Goal: Navigation & Orientation: Find specific page/section

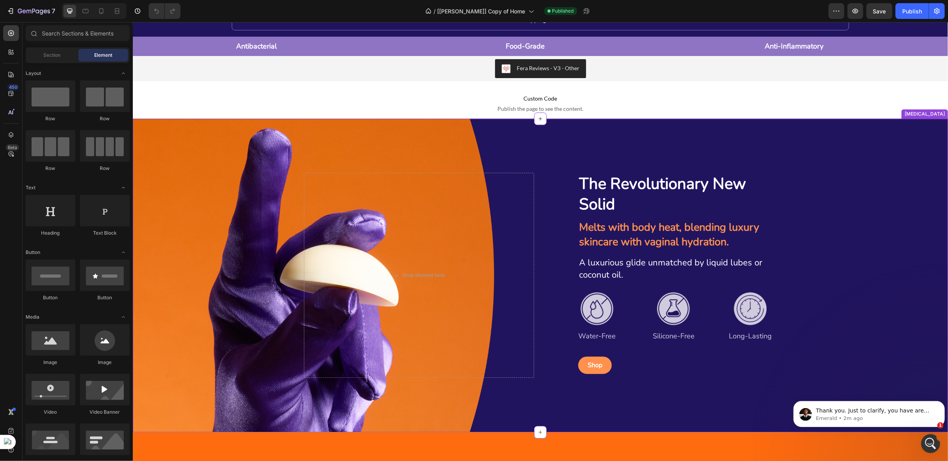
scroll to position [1525, 0]
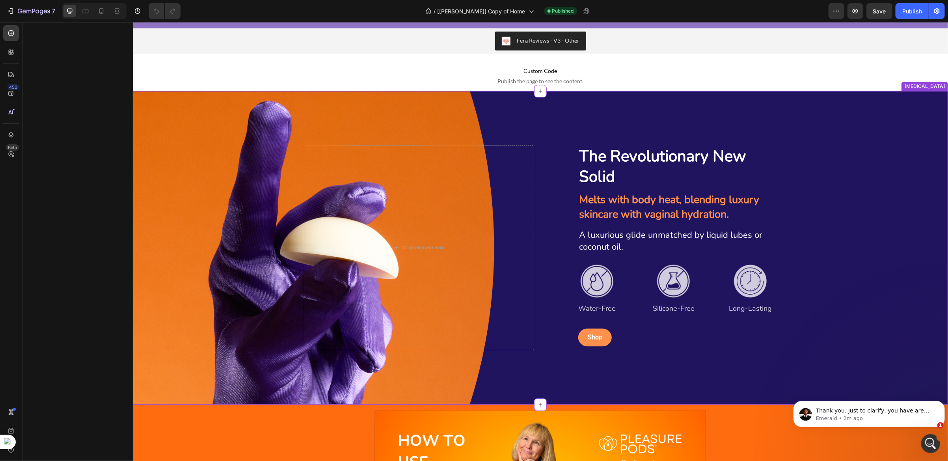
click at [619, 157] on strong "The Revolutionary New Solid" at bounding box center [662, 166] width 167 height 42
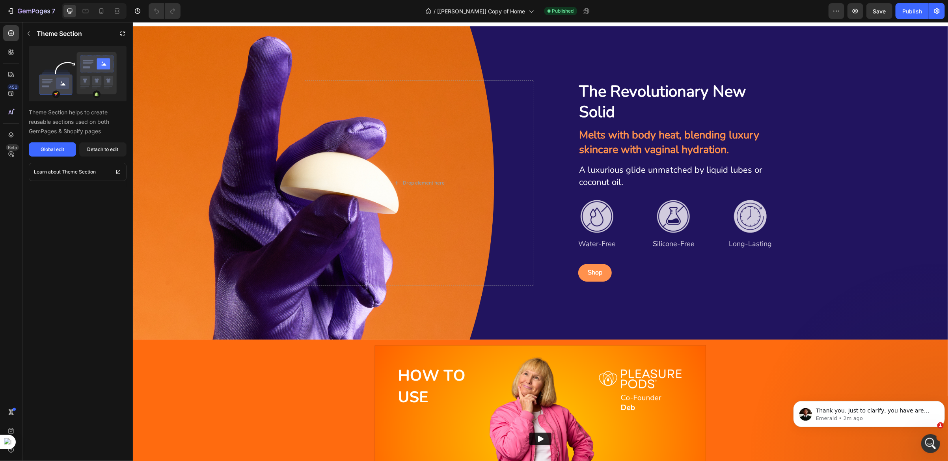
scroll to position [1498, 0]
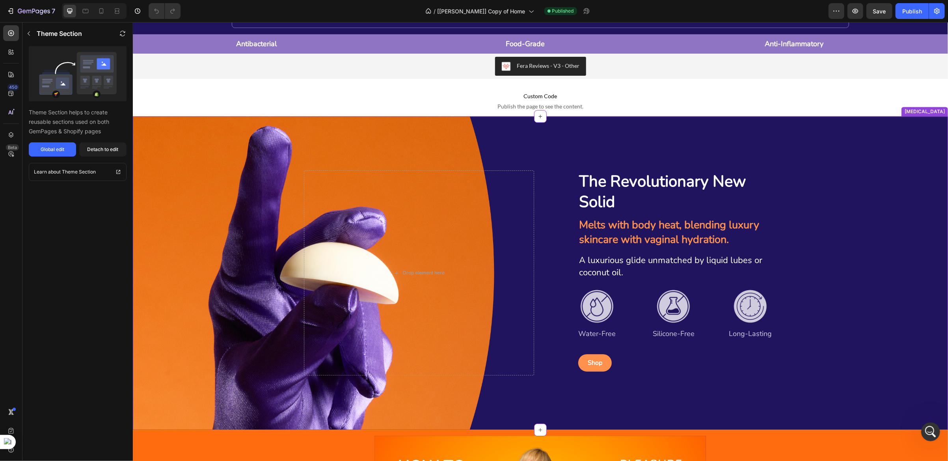
click at [512, 141] on div "Background Image" at bounding box center [539, 271] width 815 height 313
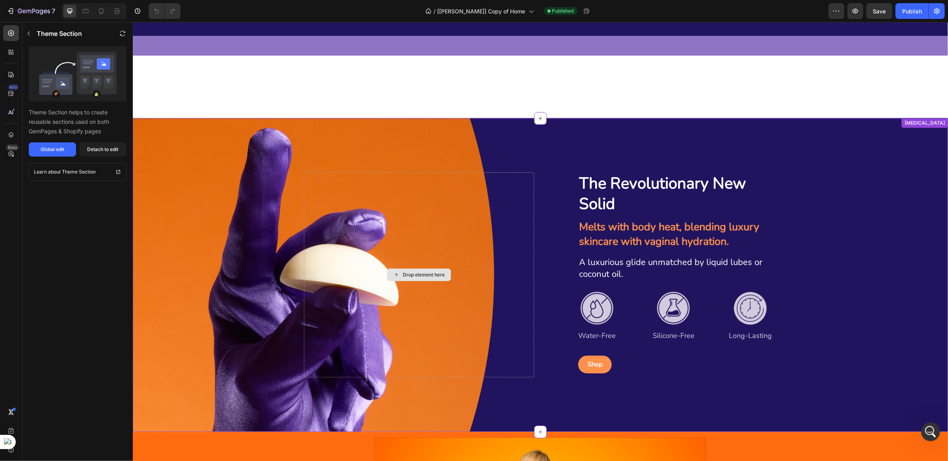
scroll to position [1675, 0]
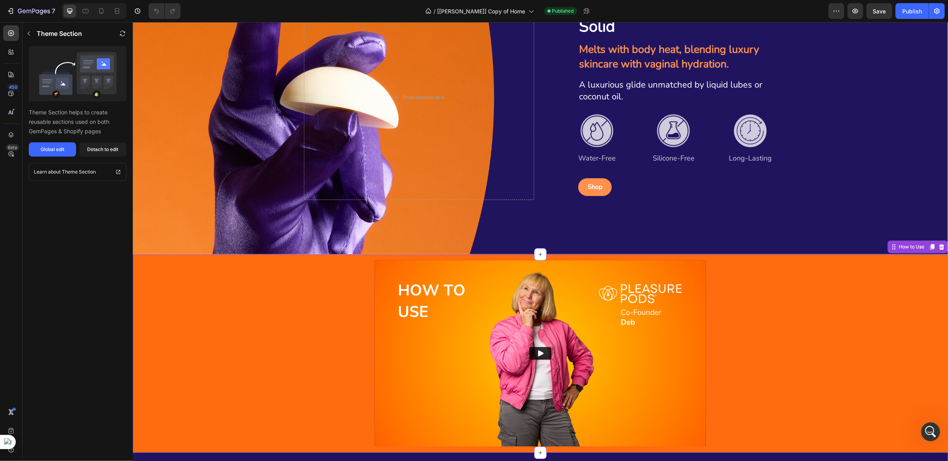
click at [423, 296] on img at bounding box center [539, 353] width 331 height 186
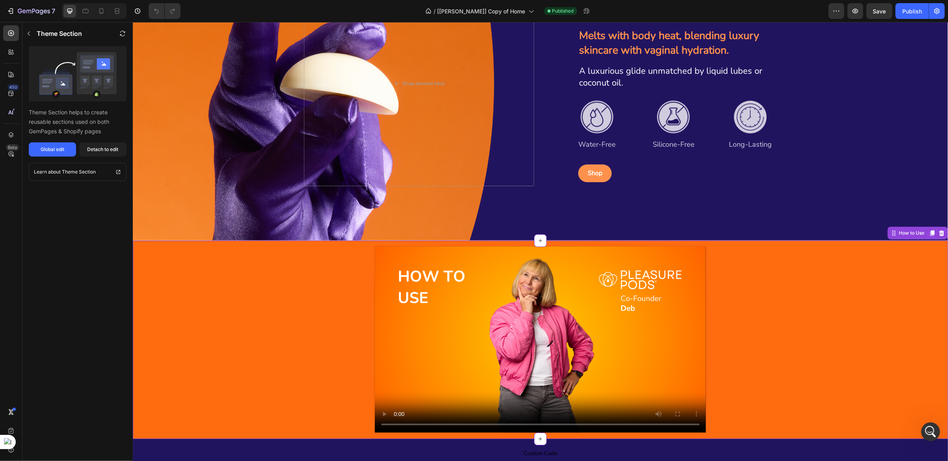
scroll to position [1971, 0]
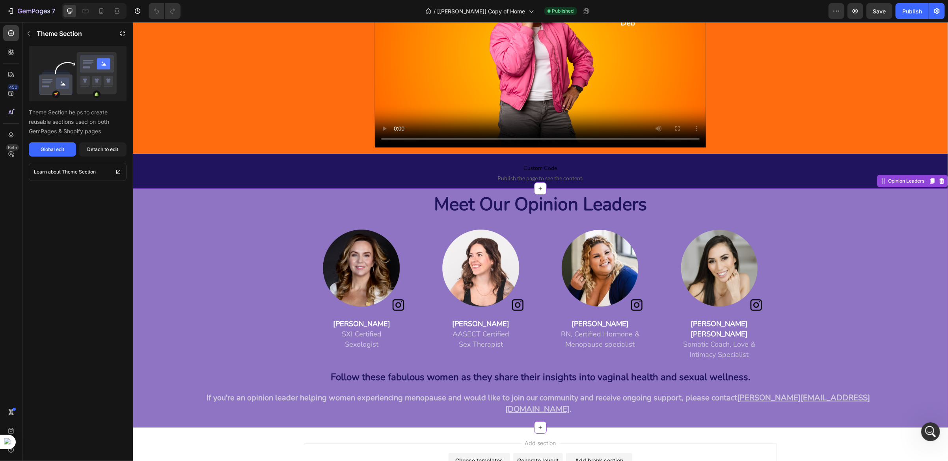
click at [368, 247] on img at bounding box center [361, 267] width 92 height 92
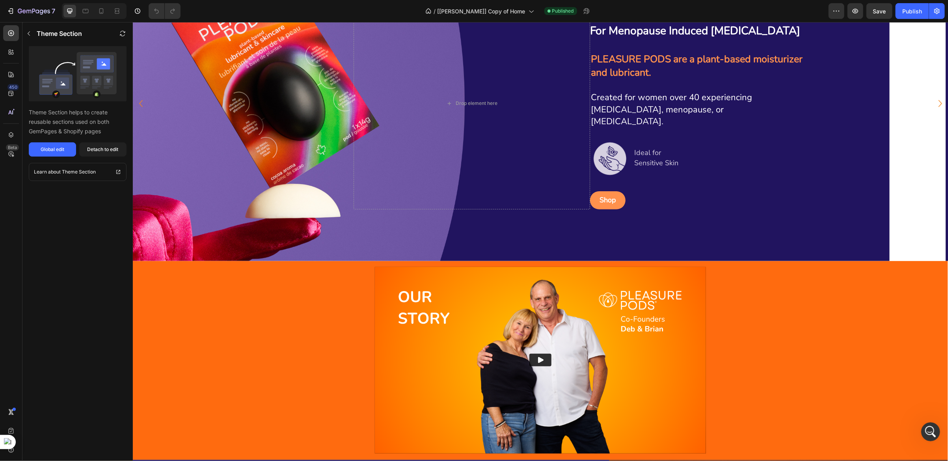
scroll to position [0, 0]
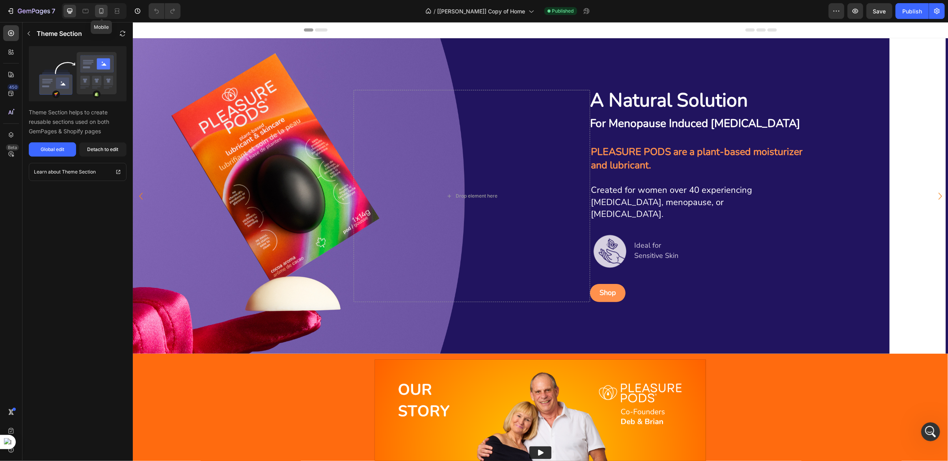
click at [99, 13] on icon at bounding box center [101, 11] width 8 height 8
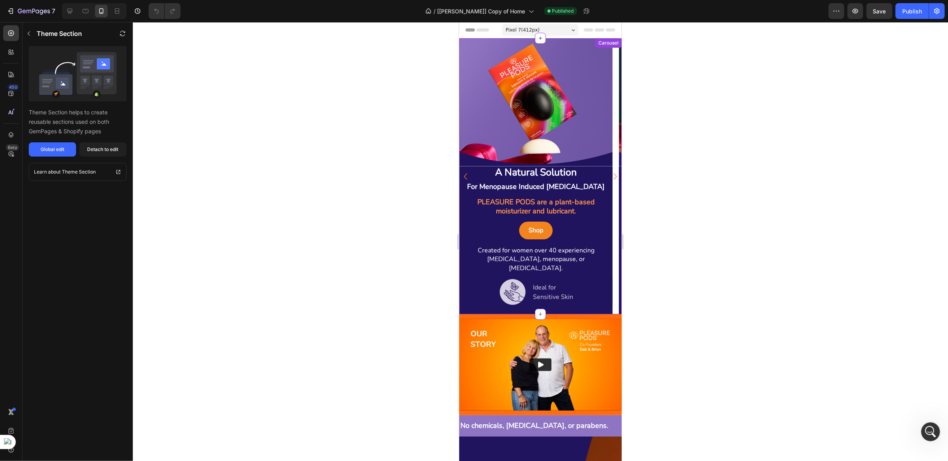
click at [608, 175] on icon "Carousel Next Arrow" at bounding box center [614, 176] width 13 height 14
